Goal: Task Accomplishment & Management: Manage account settings

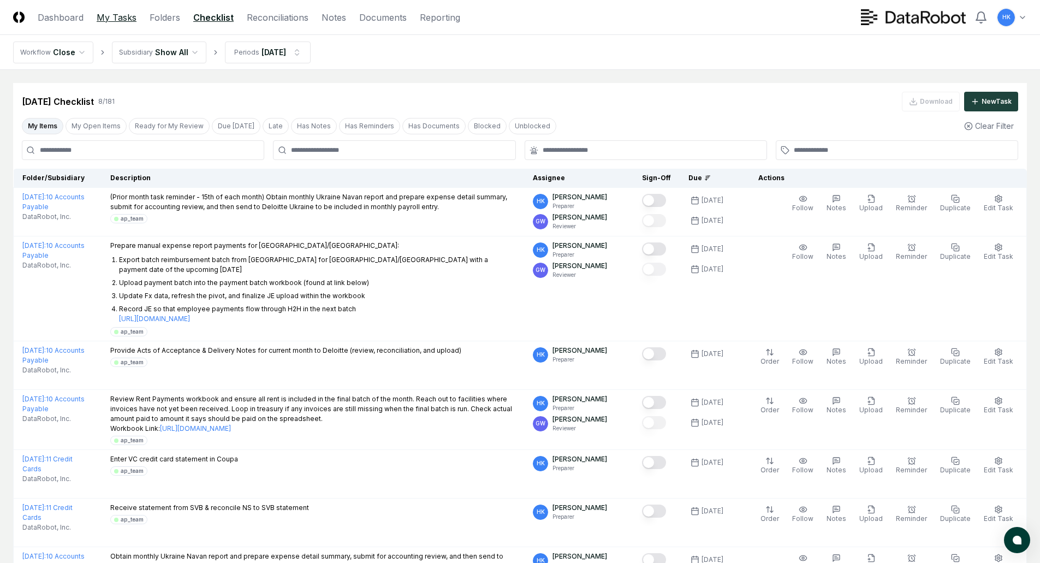
click at [121, 17] on link "My Tasks" at bounding box center [117, 17] width 40 height 13
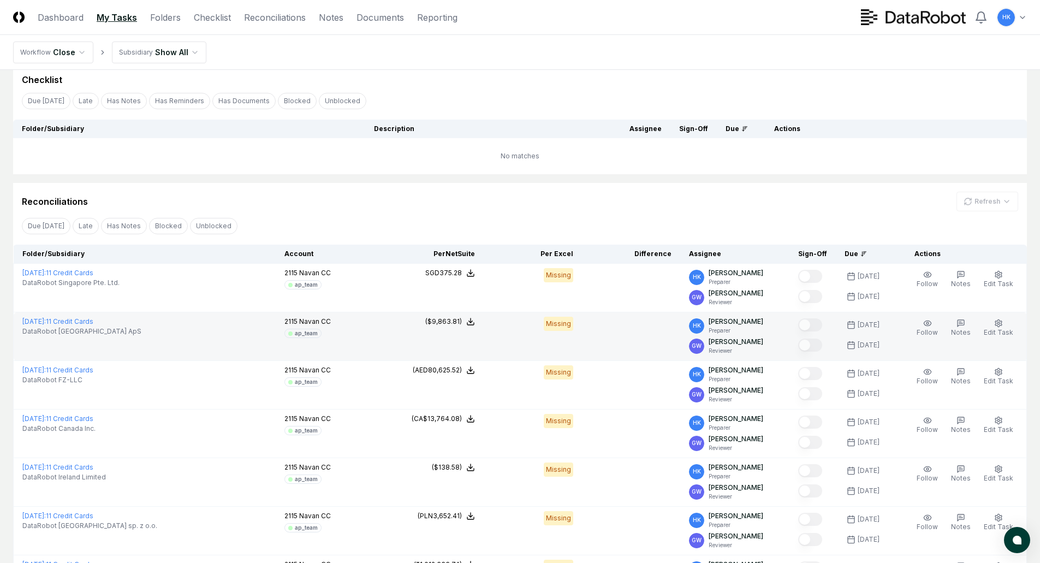
scroll to position [55, 0]
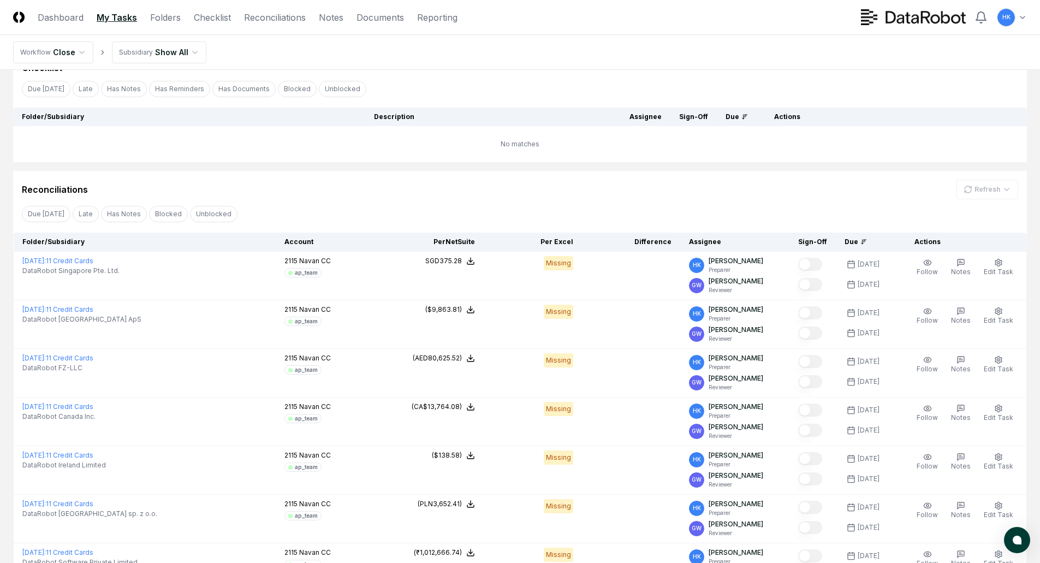
click at [504, 183] on div "Reconciliations Refresh" at bounding box center [520, 190] width 996 height 20
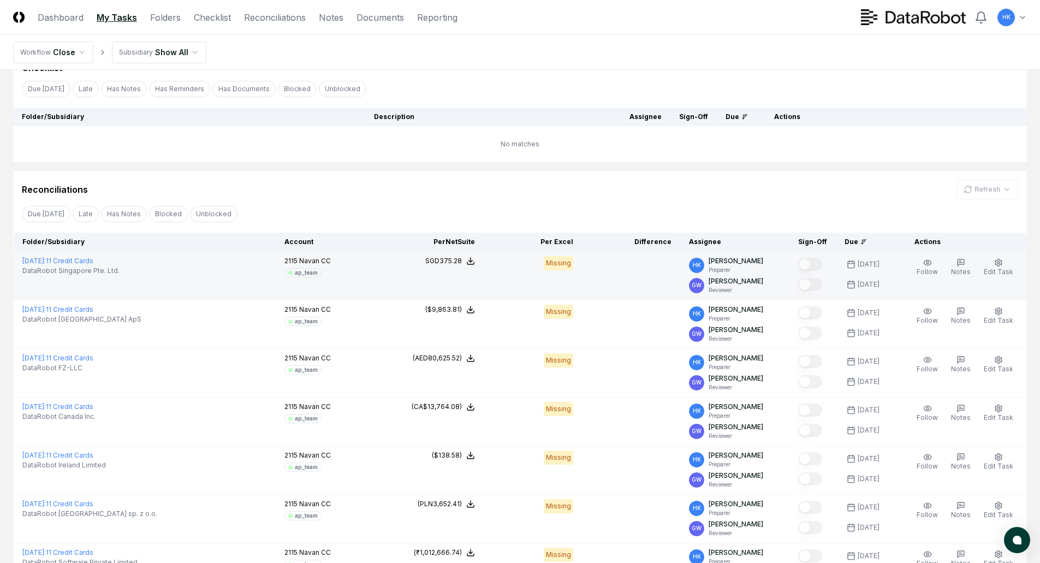
click at [146, 269] on div "DataRobot Singapore Pte. Ltd." at bounding box center [144, 271] width 245 height 10
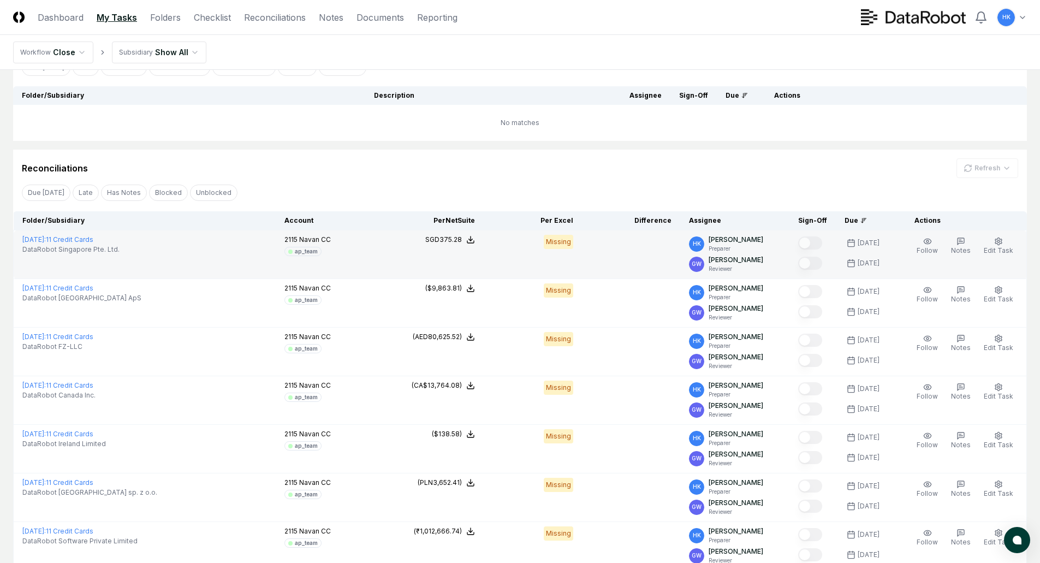
scroll to position [0, 0]
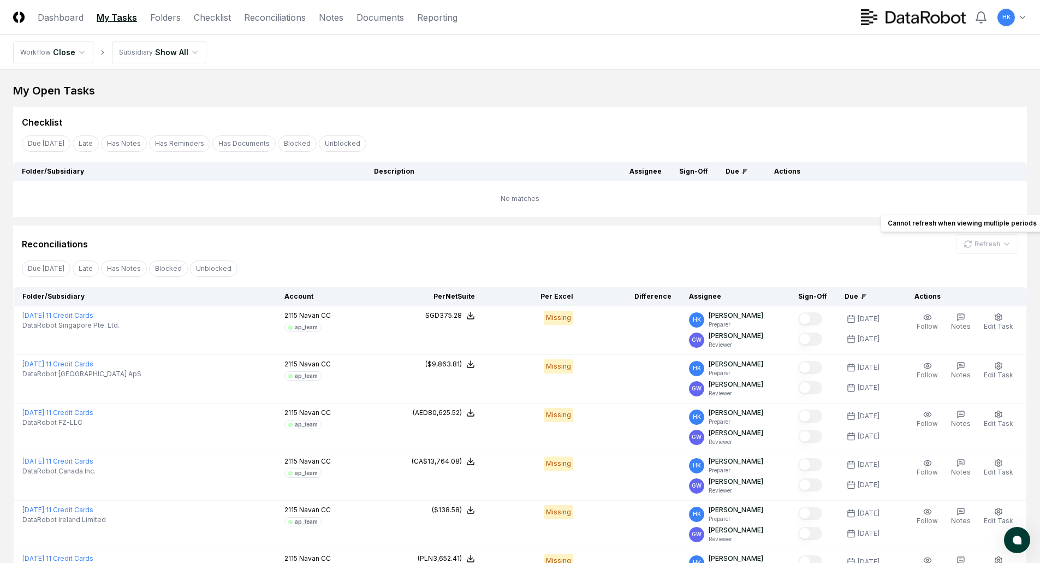
click at [982, 240] on div "Refresh" at bounding box center [988, 244] width 62 height 20
click at [981, 246] on div "Refresh" at bounding box center [988, 244] width 62 height 20
click at [977, 245] on div "Refresh" at bounding box center [988, 244] width 62 height 20
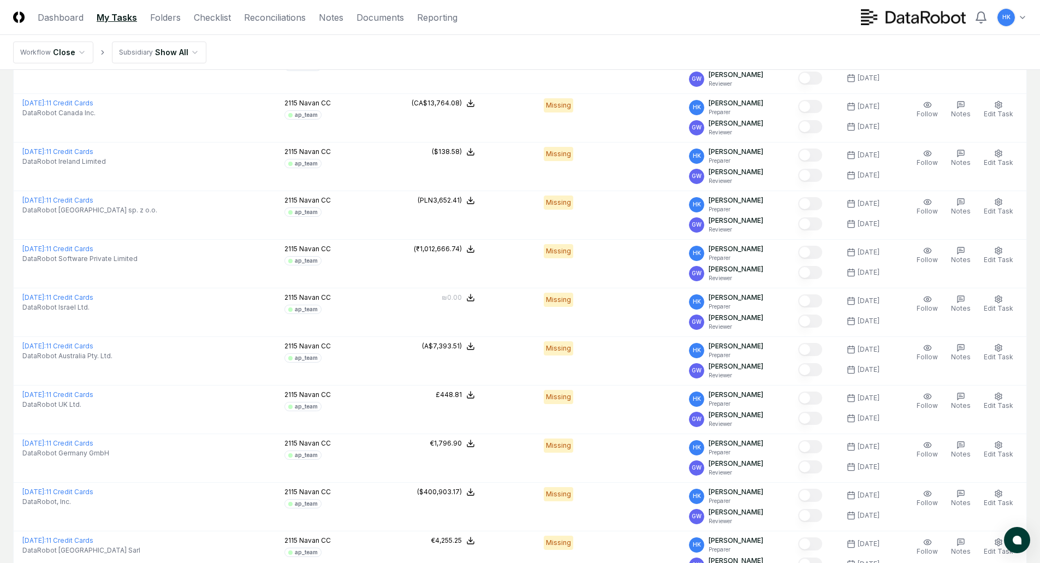
scroll to position [382, 0]
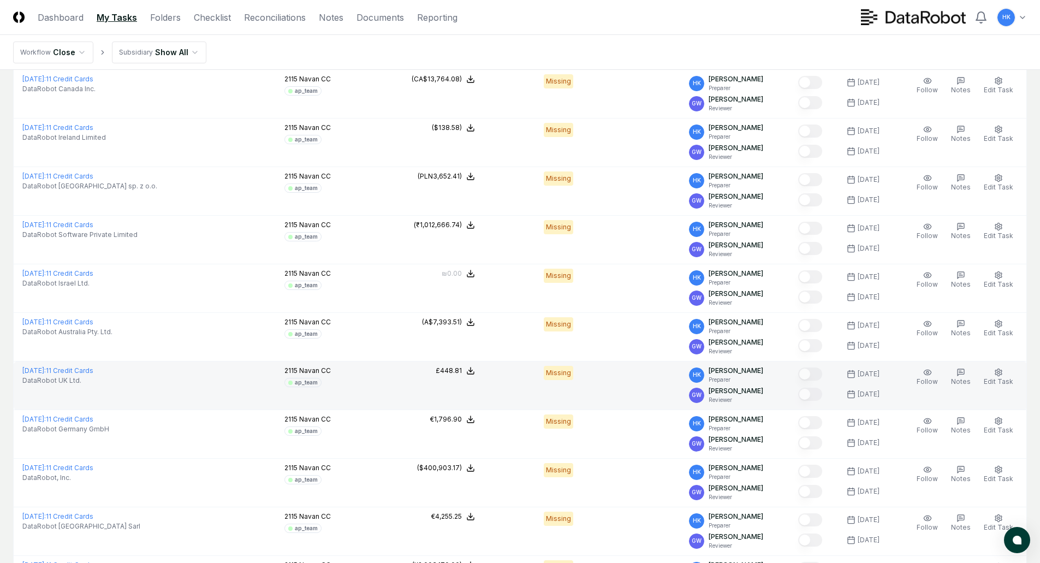
click at [823, 361] on td at bounding box center [813, 385] width 46 height 49
click at [825, 367] on div at bounding box center [812, 375] width 29 height 18
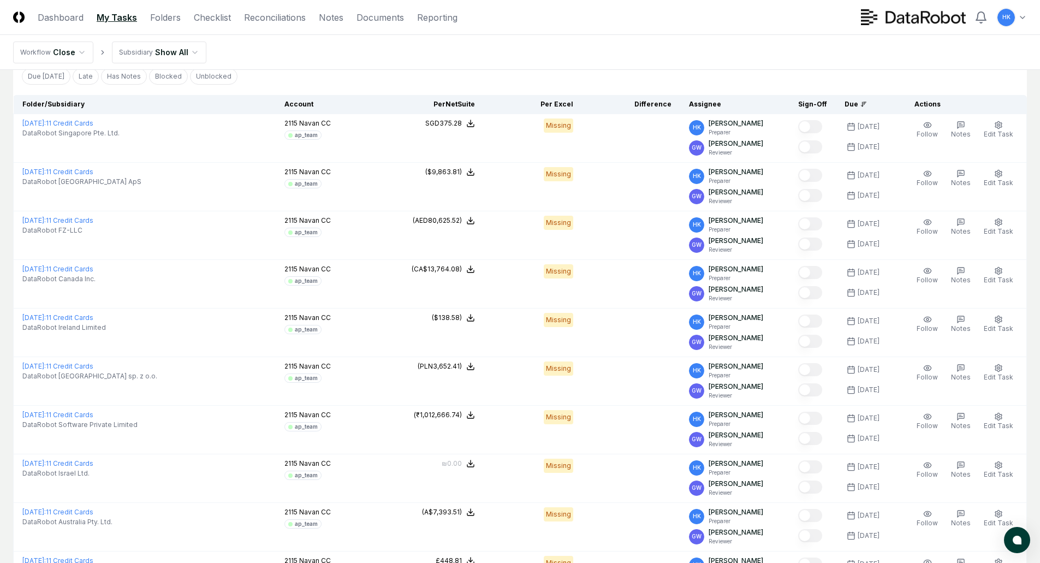
scroll to position [55, 0]
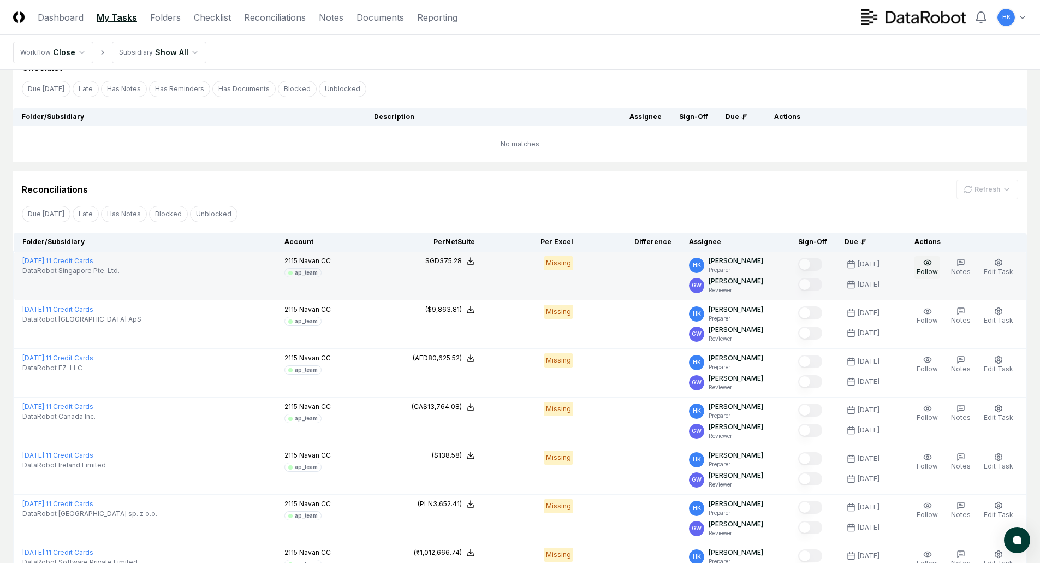
click at [929, 264] on circle "button" at bounding box center [928, 263] width 2 height 2
click at [928, 265] on icon "button" at bounding box center [927, 262] width 9 height 9
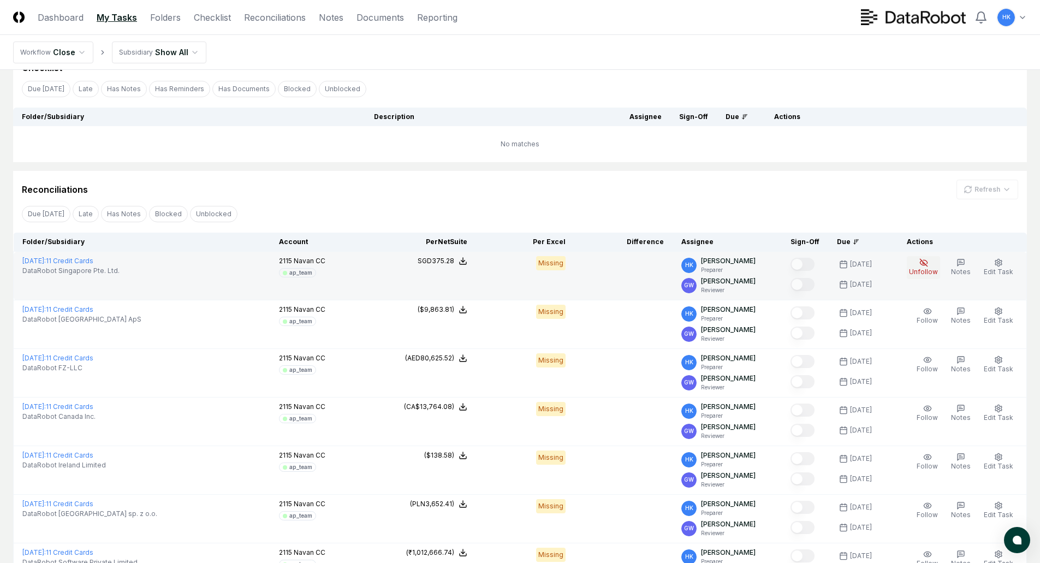
click at [923, 264] on icon "button" at bounding box center [923, 262] width 9 height 9
click at [927, 265] on icon "button" at bounding box center [923, 262] width 7 height 7
click at [923, 263] on icon "button" at bounding box center [923, 262] width 9 height 9
click at [928, 263] on icon "button" at bounding box center [925, 262] width 4 height 4
click at [928, 266] on icon "button" at bounding box center [923, 262] width 9 height 9
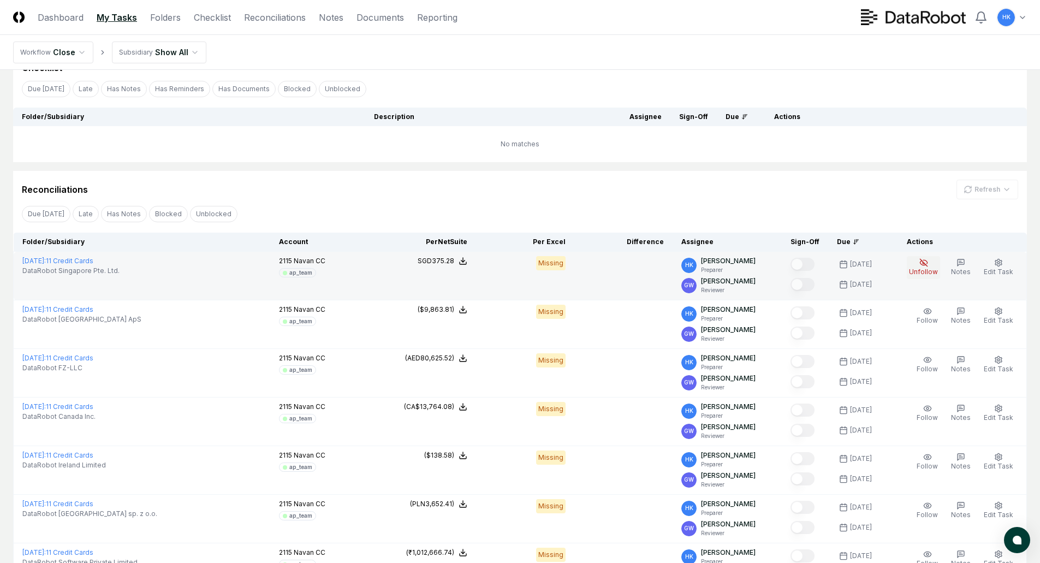
click at [931, 276] on button "Unfollow" at bounding box center [923, 267] width 33 height 23
click at [932, 269] on span "Unfollow" at bounding box center [923, 272] width 29 height 8
click at [919, 262] on button "Unfollow" at bounding box center [923, 267] width 33 height 23
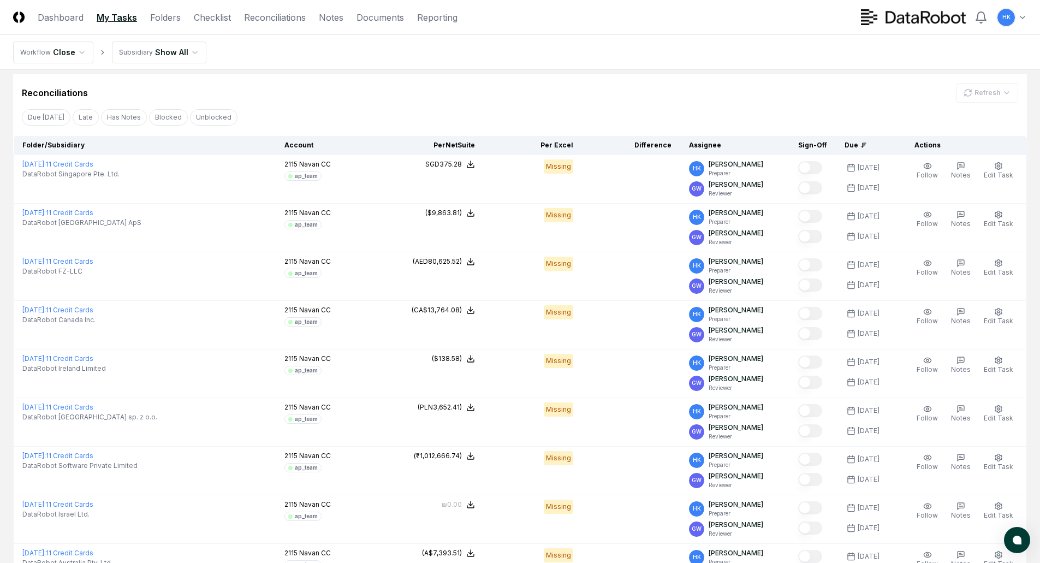
scroll to position [164, 0]
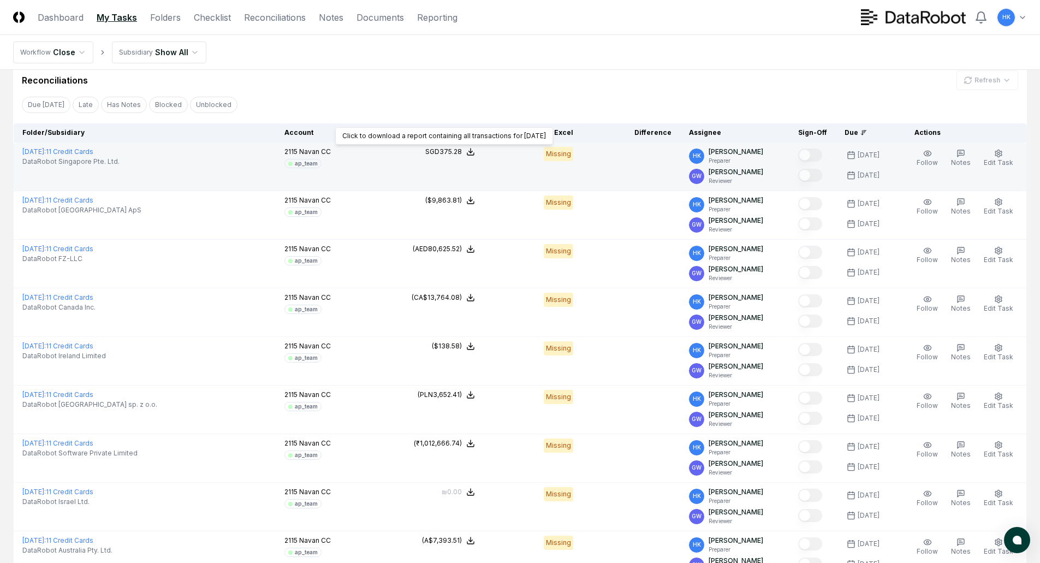
click at [475, 148] on icon at bounding box center [470, 151] width 9 height 9
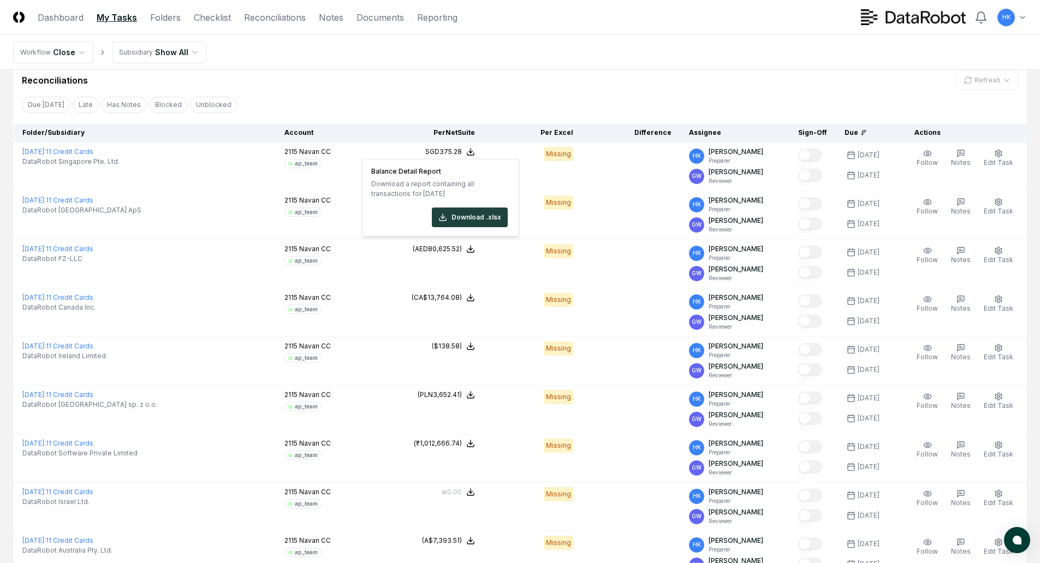
click at [633, 99] on div "Due [DATE] Late Has Notes Blocked Unblocked Clear Filter" at bounding box center [520, 104] width 1014 height 20
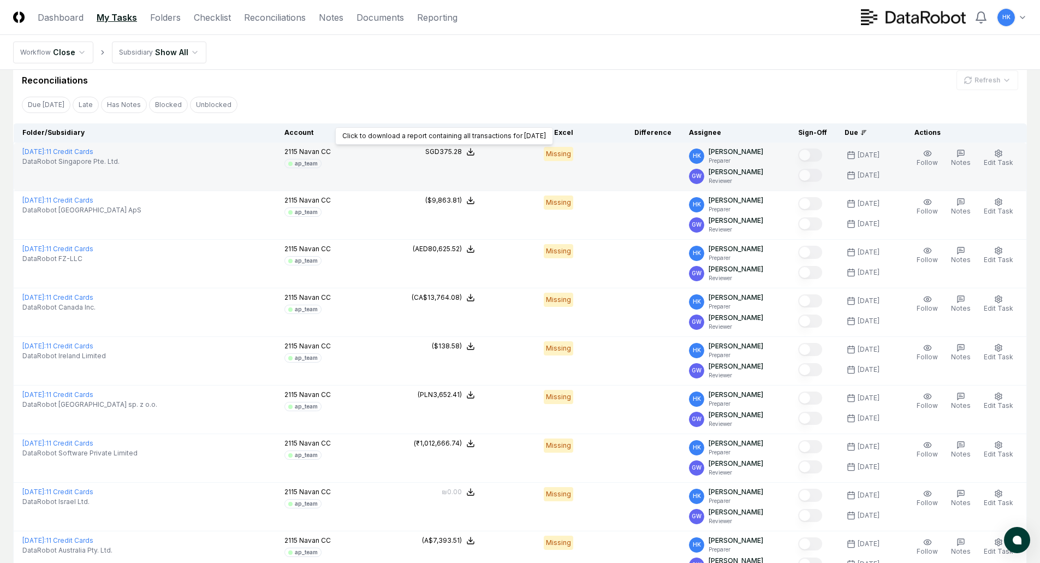
click at [473, 151] on polyline at bounding box center [471, 152] width 4 height 2
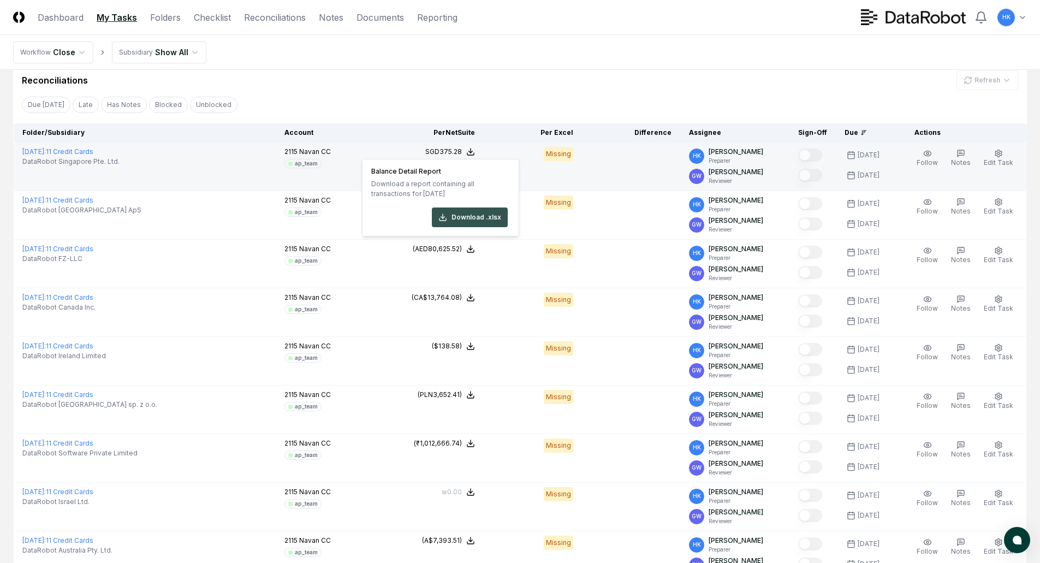
click at [450, 218] on button "Download .xlsx" at bounding box center [470, 217] width 76 height 20
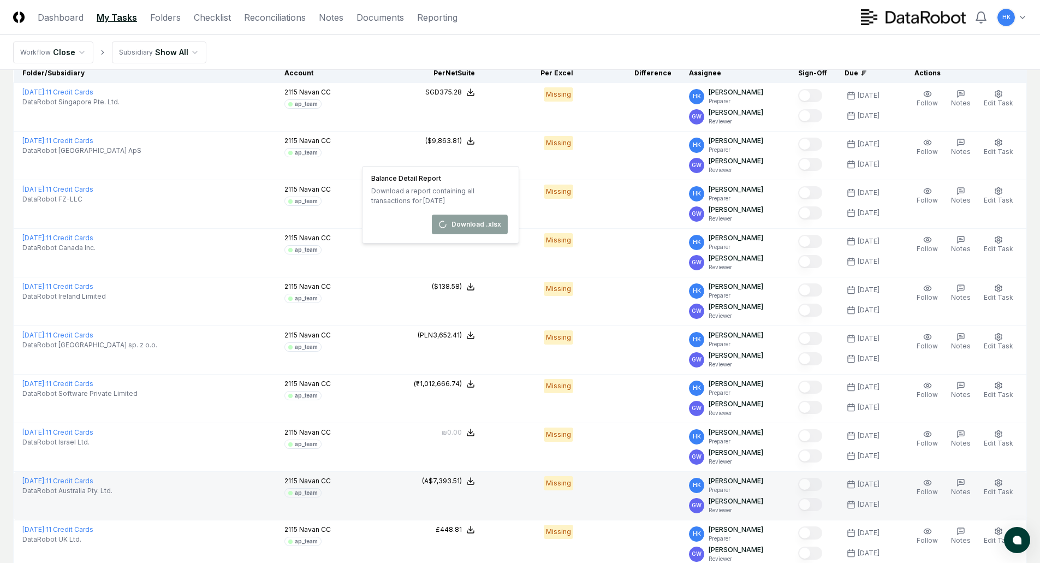
scroll to position [0, 0]
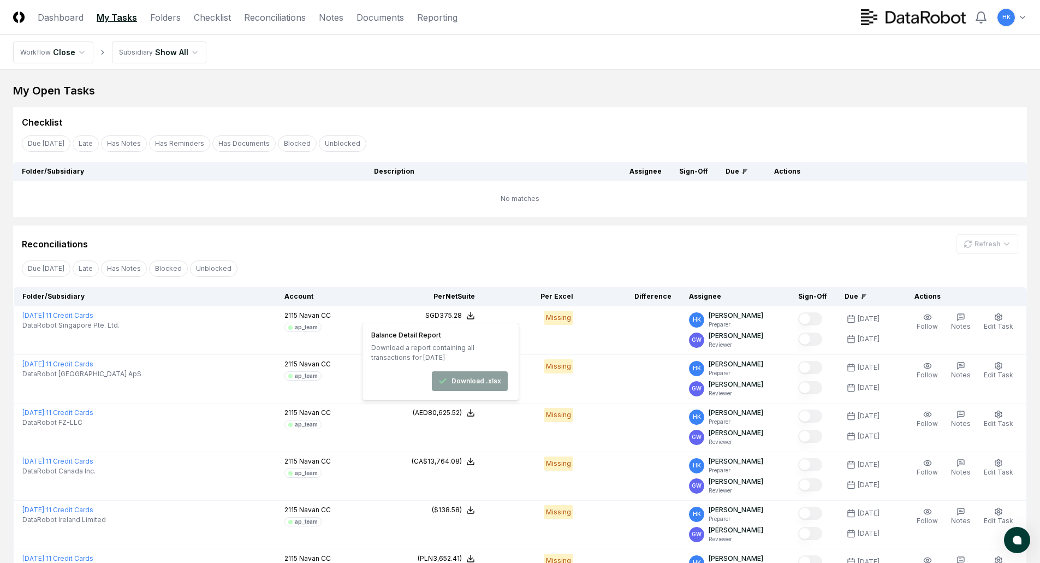
click at [630, 116] on div "Checklist" at bounding box center [520, 122] width 996 height 13
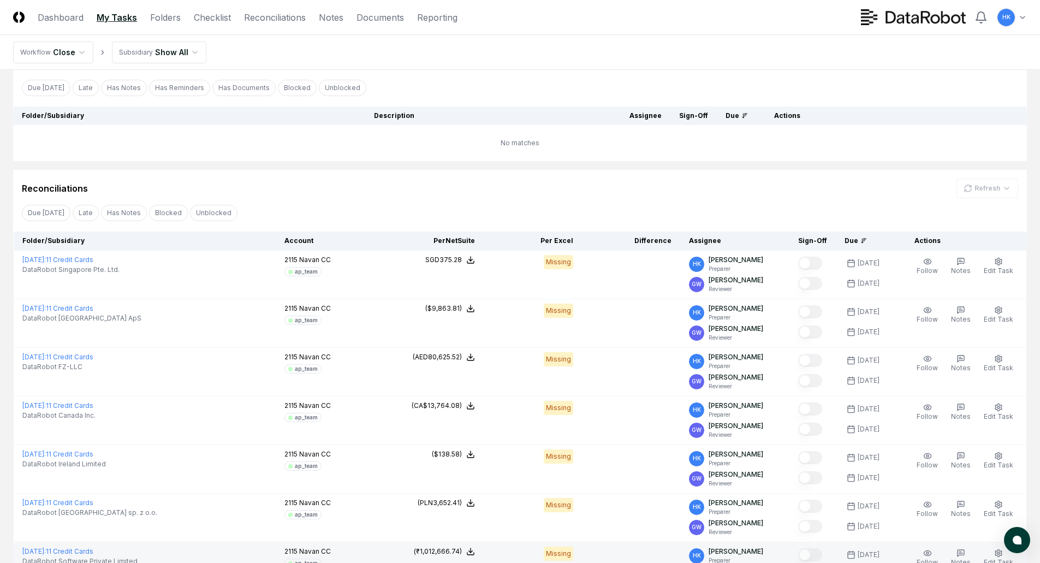
scroll to position [55, 0]
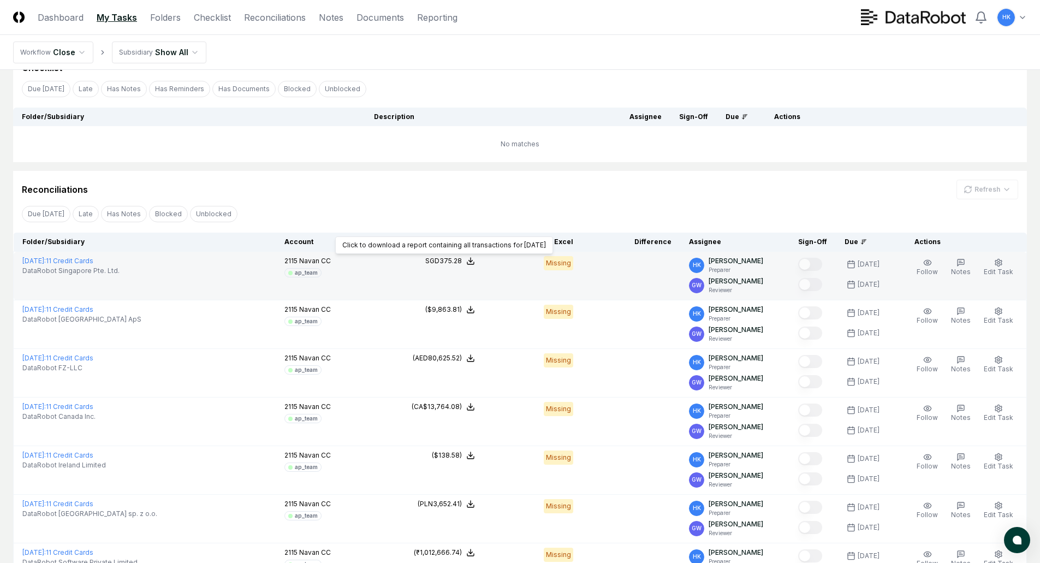
click at [475, 258] on icon at bounding box center [470, 261] width 9 height 9
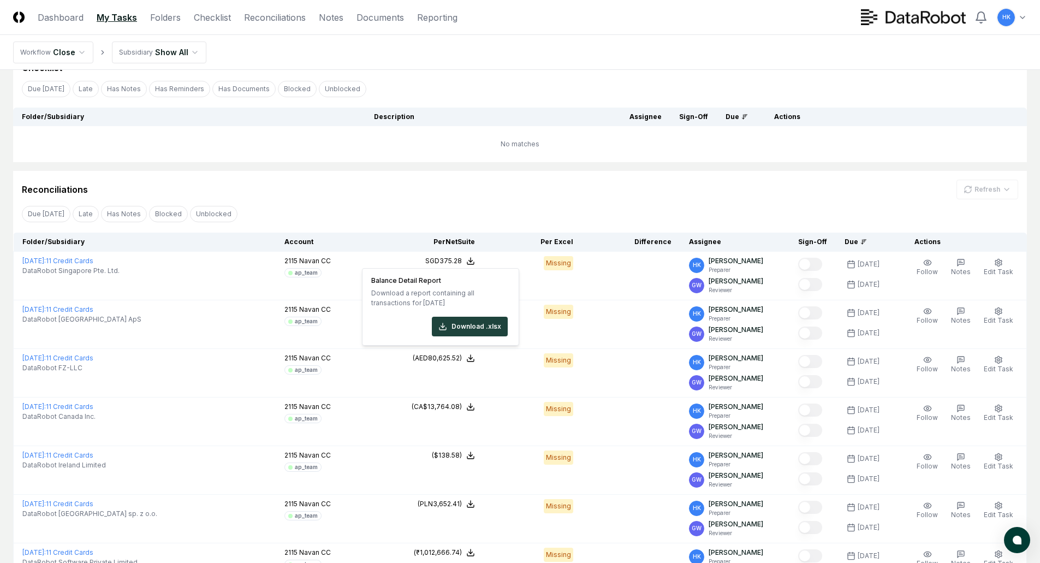
click at [643, 186] on div "Reconciliations Refresh" at bounding box center [520, 190] width 996 height 20
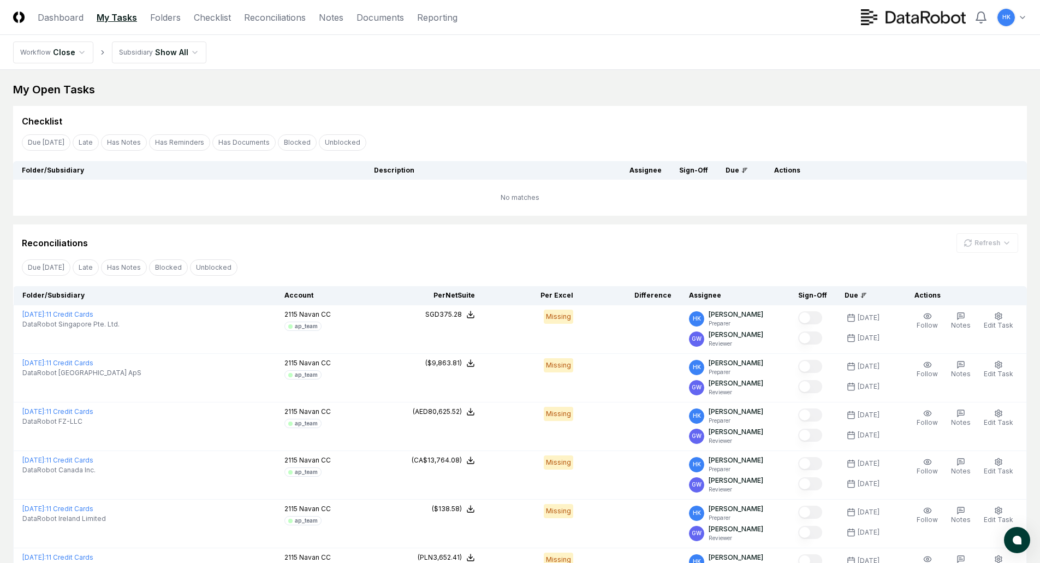
scroll to position [0, 0]
